Goal: Use online tool/utility

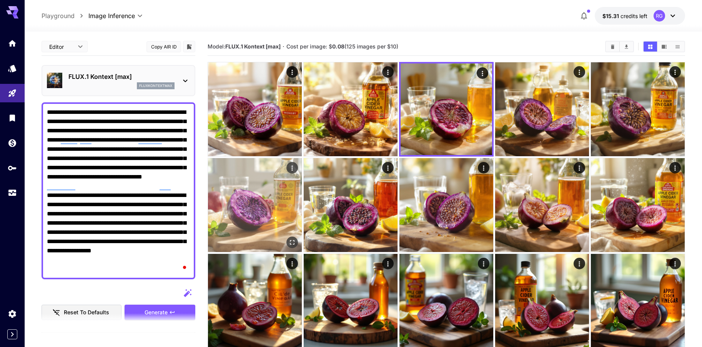
scroll to position [77, 0]
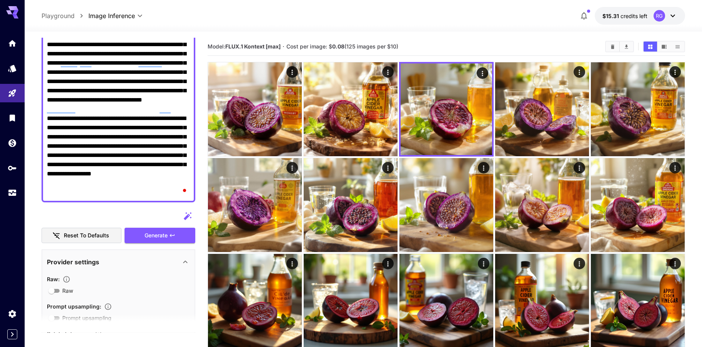
click at [159, 213] on div at bounding box center [119, 215] width 154 height 15
click at [160, 234] on span "Generate" at bounding box center [156, 236] width 23 height 10
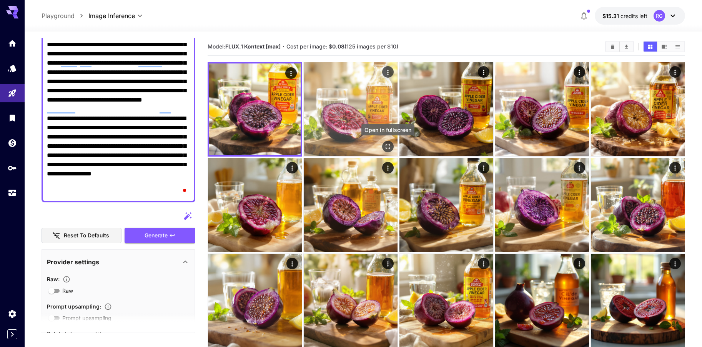
click at [387, 143] on icon "Open in fullscreen" at bounding box center [388, 147] width 8 height 8
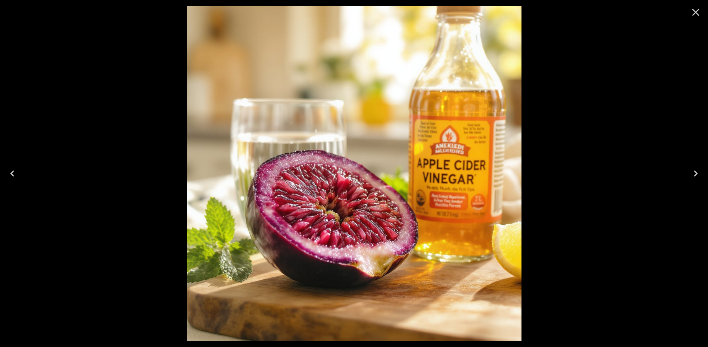
click at [689, 10] on button "Close" at bounding box center [695, 12] width 18 height 18
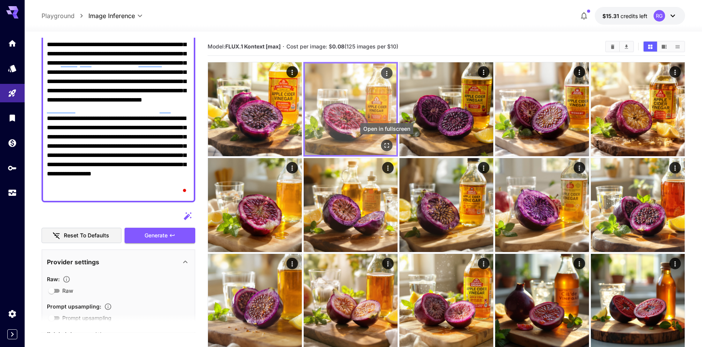
click at [385, 145] on icon "Open in fullscreen" at bounding box center [387, 145] width 8 height 8
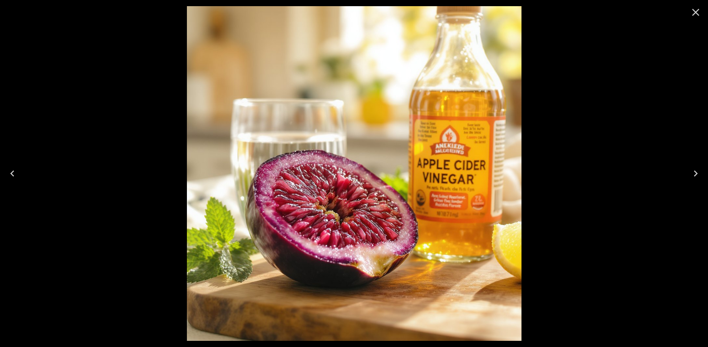
click at [692, 10] on icon "Close" at bounding box center [695, 12] width 7 height 7
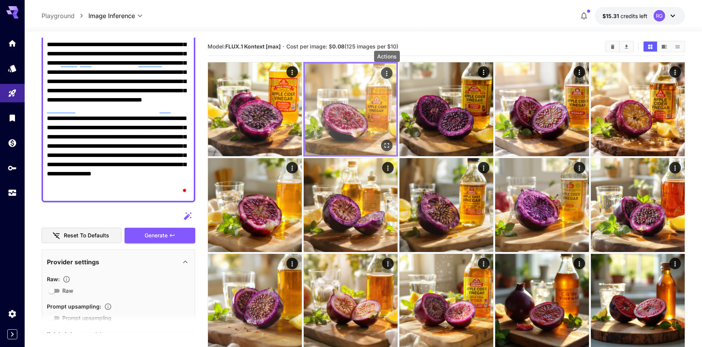
click at [385, 75] on icon "Actions" at bounding box center [387, 74] width 8 height 8
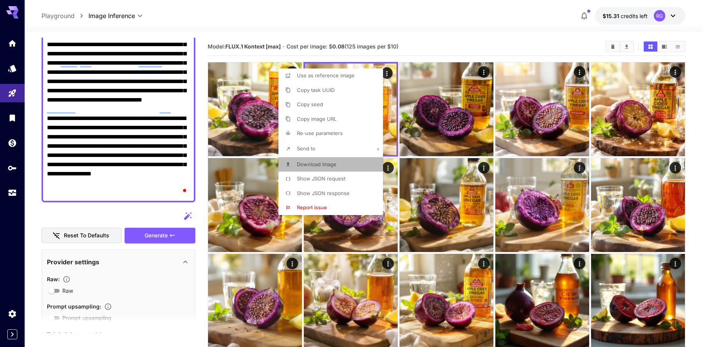
click at [323, 164] on span "Download Image" at bounding box center [317, 164] width 40 height 6
click at [541, 42] on div at bounding box center [354, 173] width 708 height 347
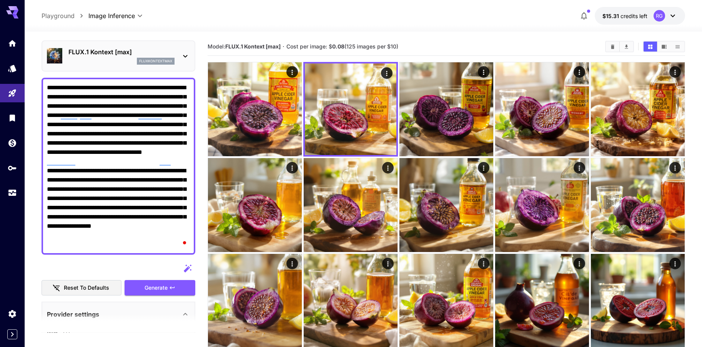
scroll to position [0, 0]
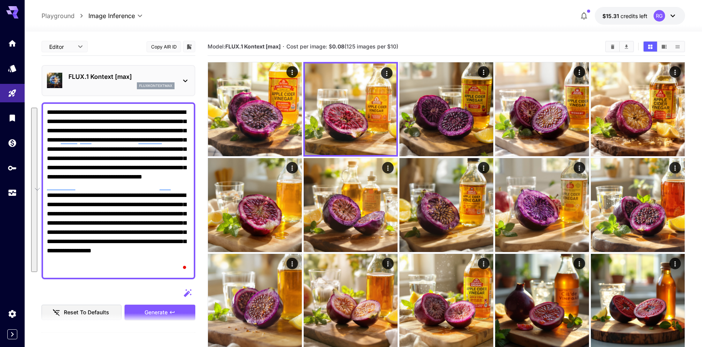
drag, startPoint x: 48, startPoint y: 111, endPoint x: 131, endPoint y: 271, distance: 179.9
click at [131, 271] on textarea "**********" at bounding box center [118, 191] width 143 height 166
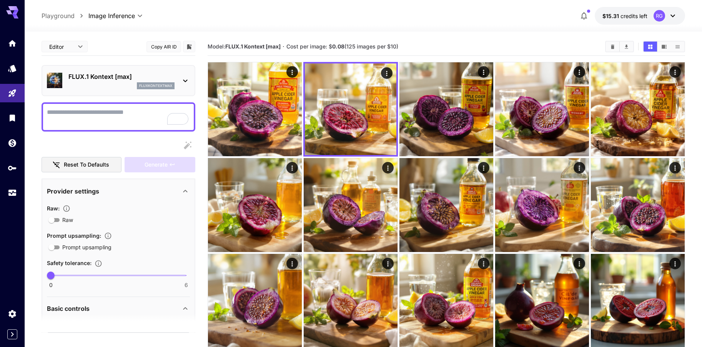
click at [73, 112] on textarea "Raw" at bounding box center [118, 117] width 143 height 18
paste textarea "**********"
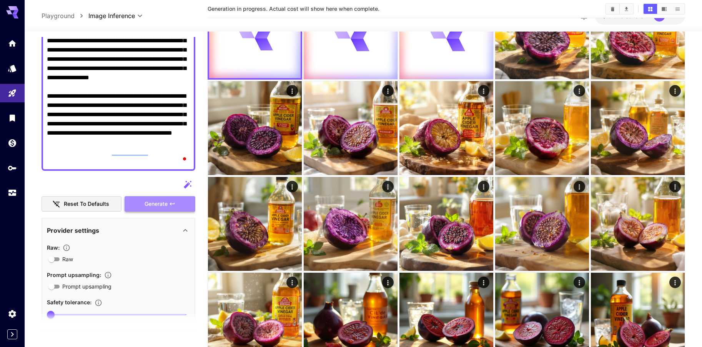
click at [168, 203] on button "Generate" at bounding box center [160, 204] width 71 height 16
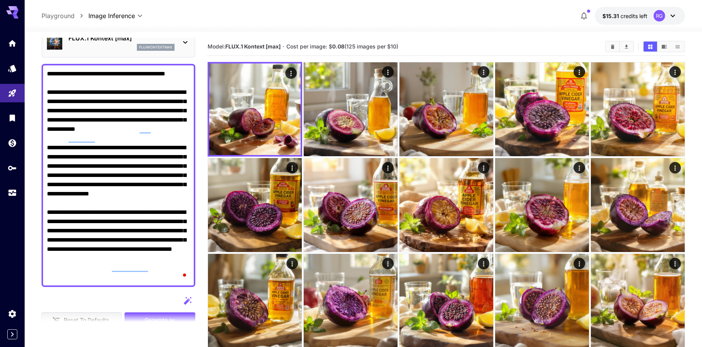
click at [60, 267] on textarea "**********" at bounding box center [118, 175] width 143 height 212
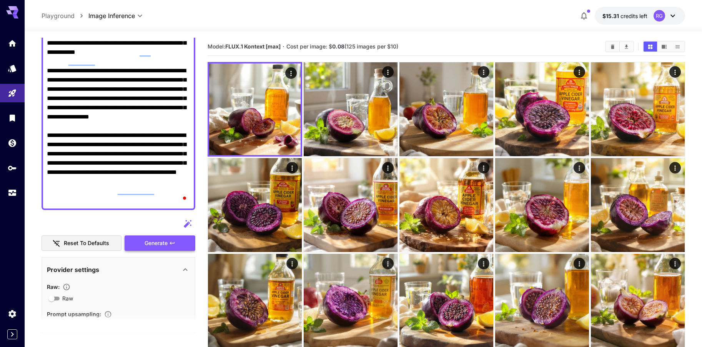
click at [156, 242] on span "Generate" at bounding box center [156, 243] width 23 height 10
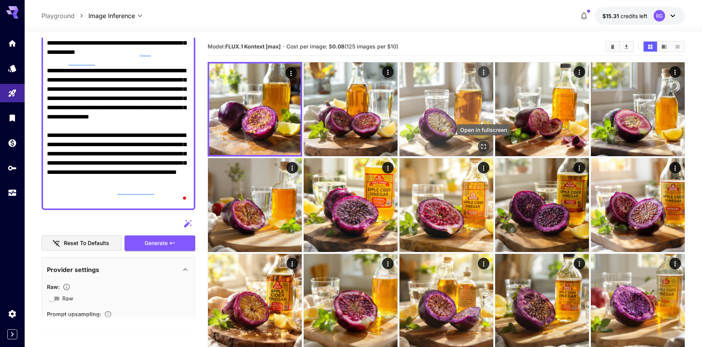
click at [481, 146] on icon "Open in fullscreen" at bounding box center [484, 147] width 8 height 8
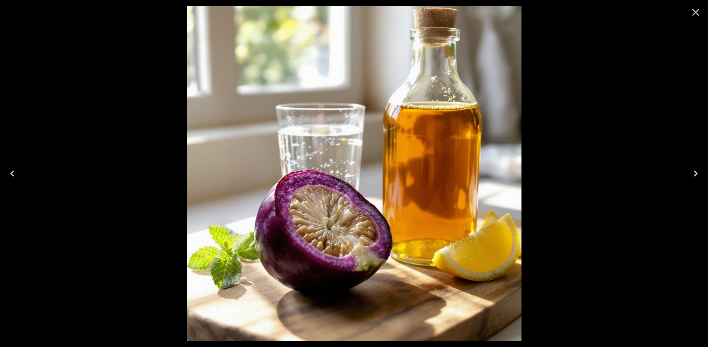
click at [694, 15] on icon "Close" at bounding box center [695, 12] width 12 height 12
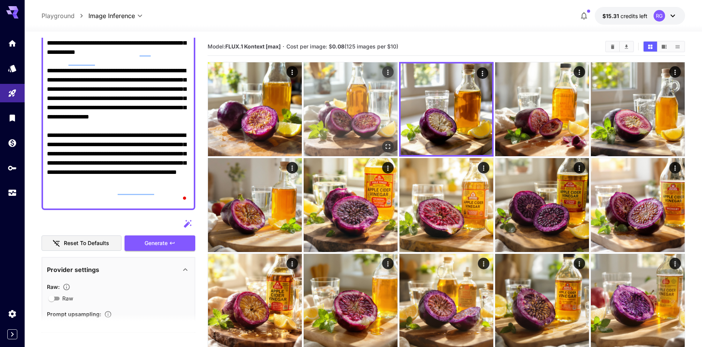
click at [384, 145] on icon "Open in fullscreen" at bounding box center [388, 147] width 8 height 8
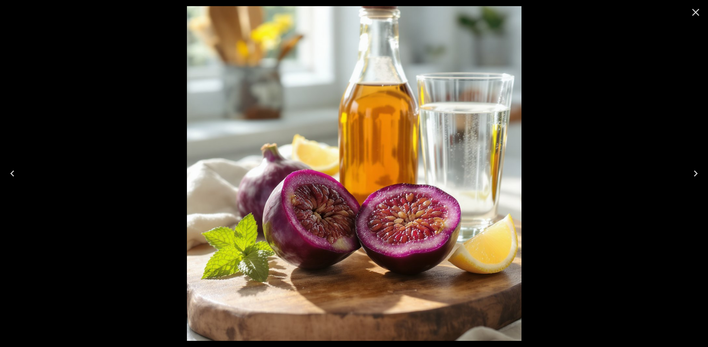
click at [698, 12] on icon "Close" at bounding box center [695, 12] width 12 height 12
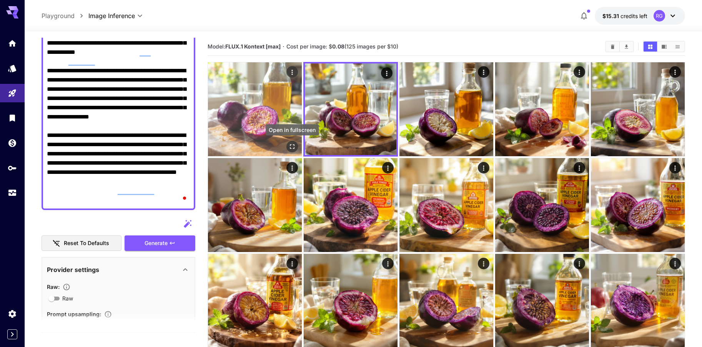
click at [290, 143] on icon "Open in fullscreen" at bounding box center [292, 147] width 8 height 8
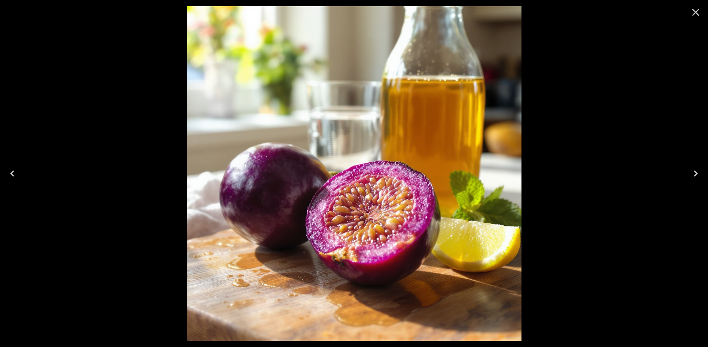
click at [695, 12] on icon "Close" at bounding box center [695, 12] width 7 height 7
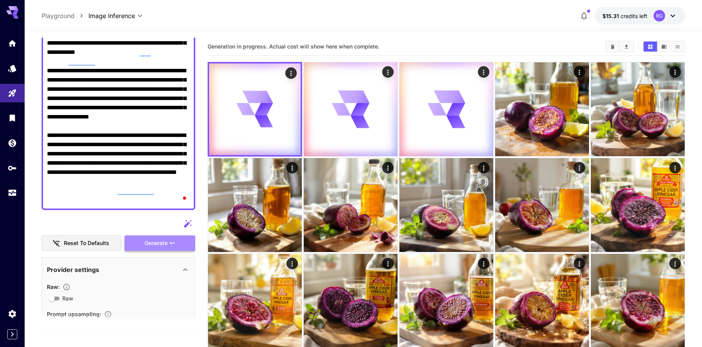
click at [136, 241] on button "Generate" at bounding box center [160, 243] width 71 height 16
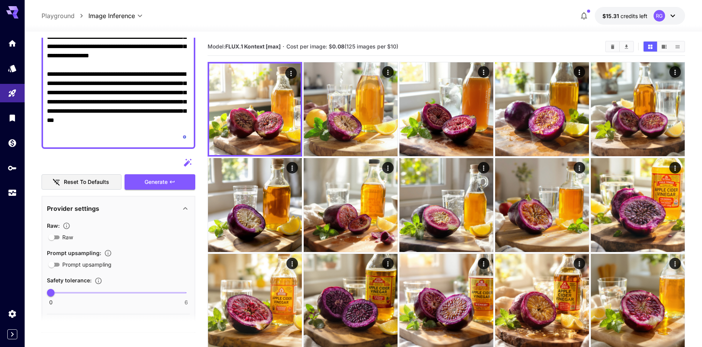
scroll to position [192, 0]
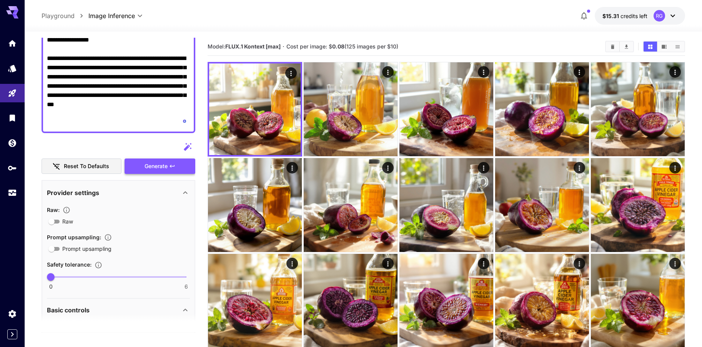
click at [154, 166] on span "Generate" at bounding box center [156, 166] width 23 height 10
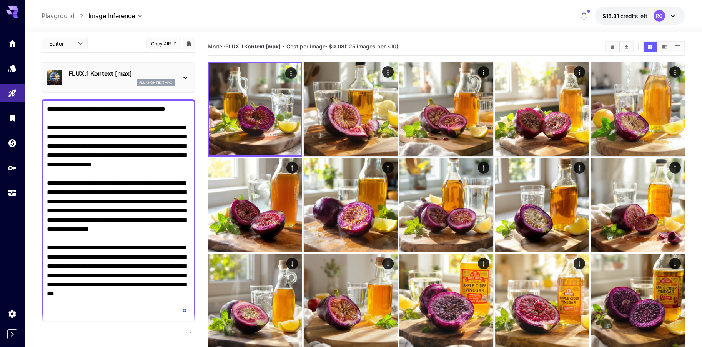
scroll to position [0, 0]
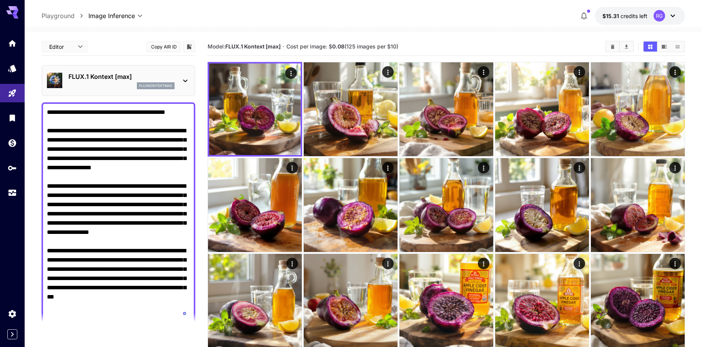
click at [48, 111] on textarea "**********" at bounding box center [118, 214] width 143 height 212
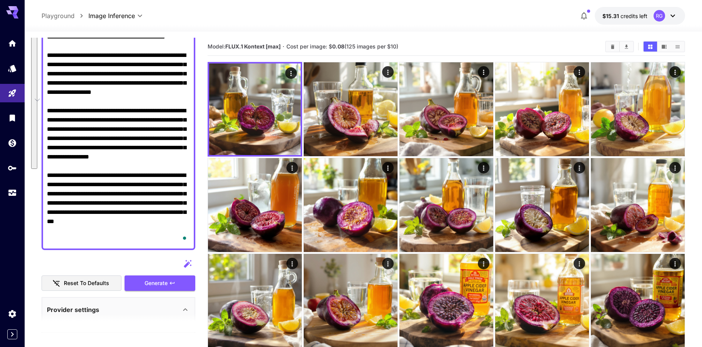
scroll to position [77, 0]
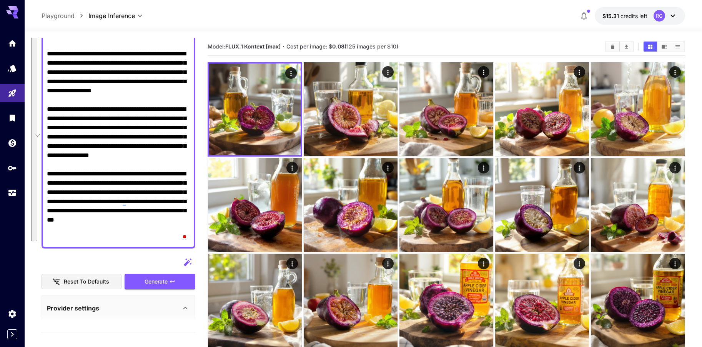
drag, startPoint x: 92, startPoint y: 111, endPoint x: 181, endPoint y: 240, distance: 156.8
click at [181, 240] on textarea "**********" at bounding box center [118, 137] width 143 height 212
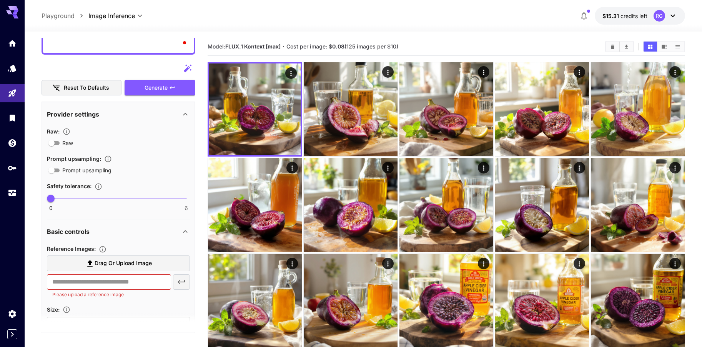
scroll to position [0, 0]
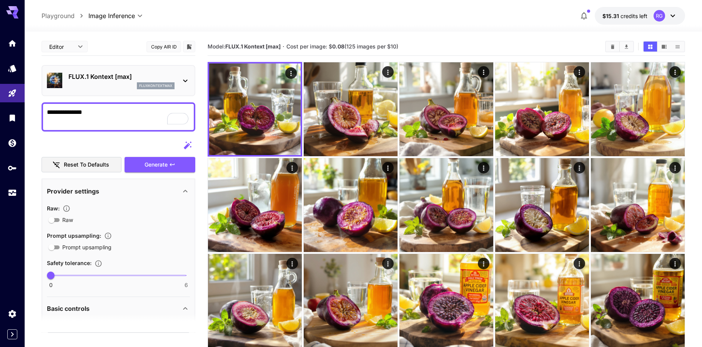
paste textarea "**********"
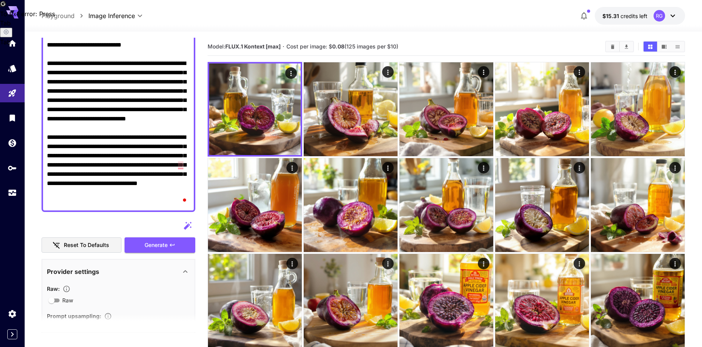
scroll to position [77, 0]
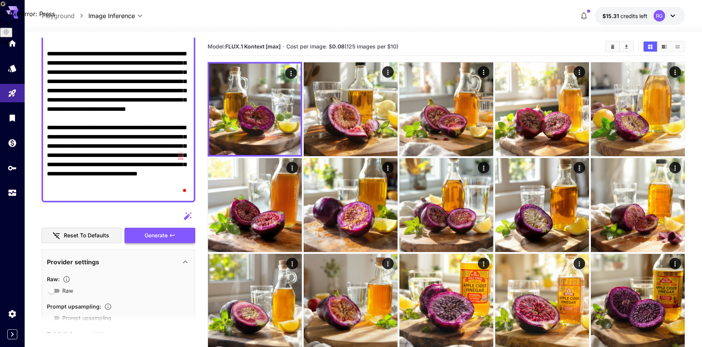
type textarea "**********"
click at [162, 235] on span "Generate" at bounding box center [156, 236] width 23 height 10
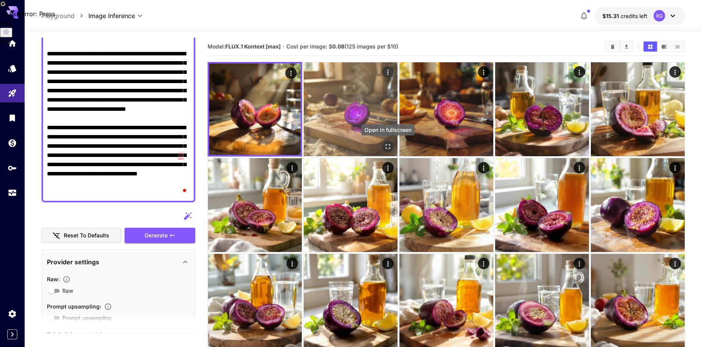
click at [388, 143] on icon "Open in fullscreen" at bounding box center [388, 147] width 8 height 8
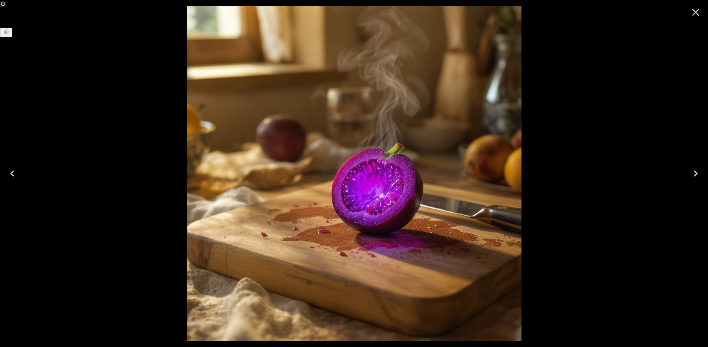
click at [697, 13] on icon "Close" at bounding box center [695, 12] width 12 height 12
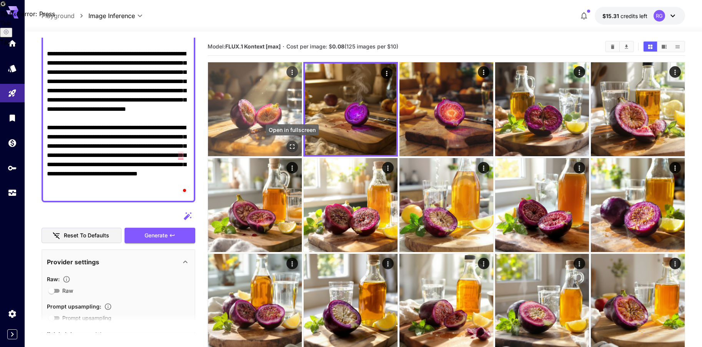
click at [292, 146] on icon "Open in fullscreen" at bounding box center [292, 147] width 8 height 8
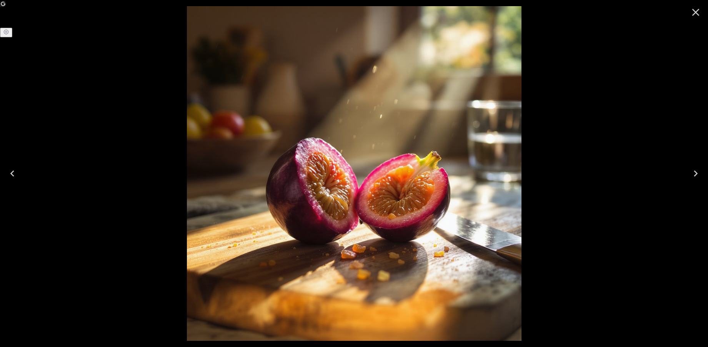
click at [694, 14] on icon "Close" at bounding box center [695, 12] width 7 height 7
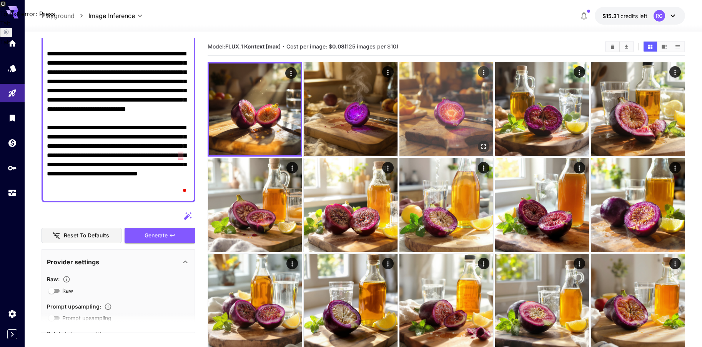
click at [484, 143] on icon "Open in fullscreen" at bounding box center [484, 147] width 8 height 8
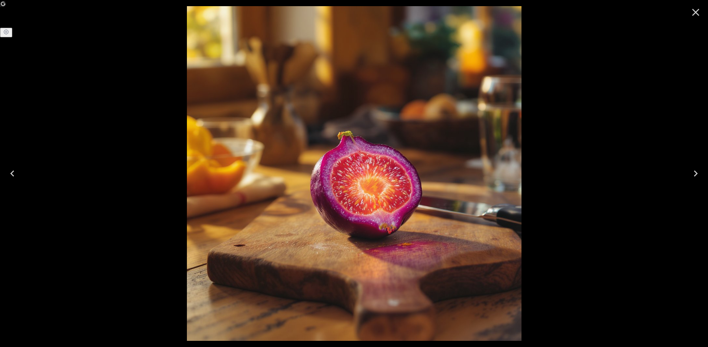
click at [697, 15] on icon "Close" at bounding box center [695, 12] width 12 height 12
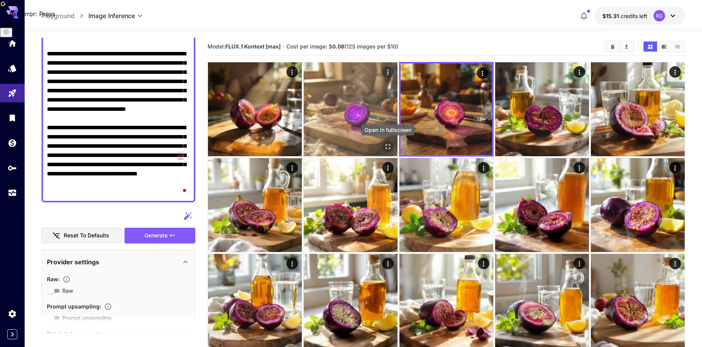
click at [384, 143] on icon "Open in fullscreen" at bounding box center [388, 147] width 8 height 8
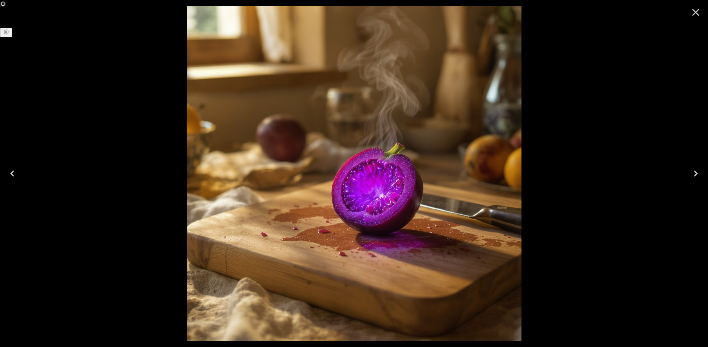
click at [702, 9] on button "Close" at bounding box center [695, 12] width 18 height 18
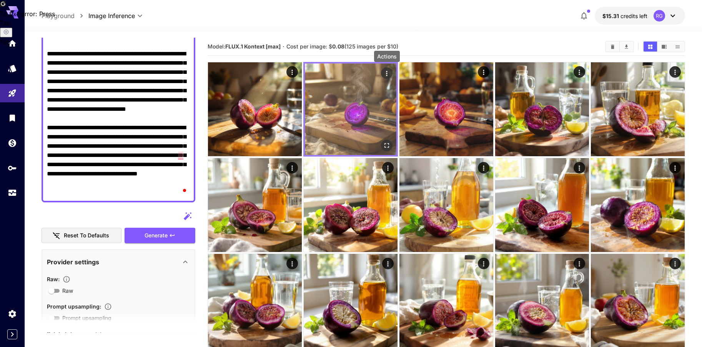
click at [385, 72] on icon "Actions" at bounding box center [387, 74] width 8 height 8
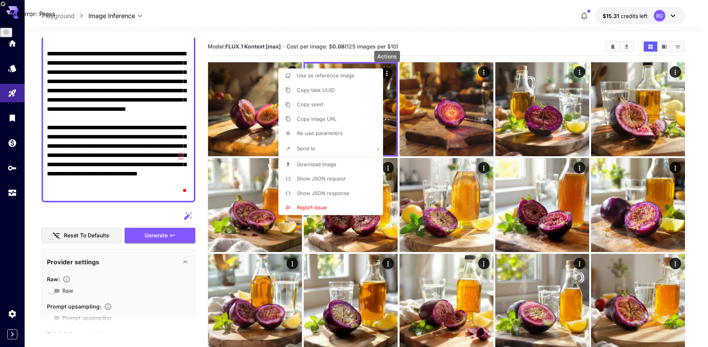
click at [320, 161] on span "Download Image" at bounding box center [317, 164] width 40 height 6
click at [696, 49] on div at bounding box center [354, 173] width 708 height 347
